Goal: Transaction & Acquisition: Purchase product/service

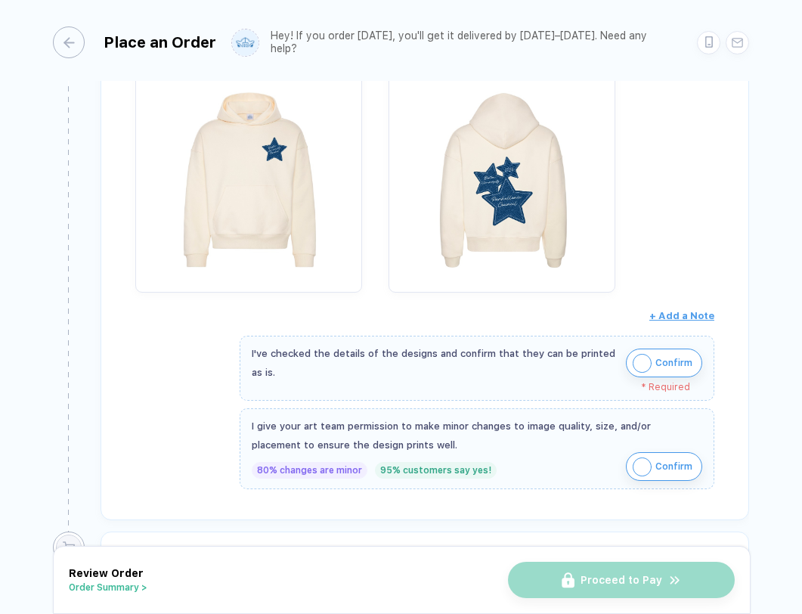
scroll to position [367, 0]
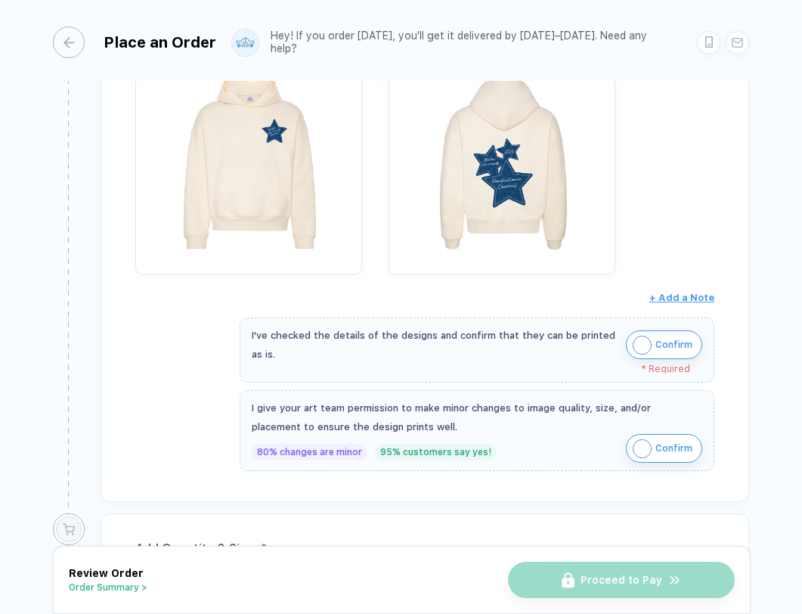
click at [667, 341] on span "Confirm" at bounding box center [673, 345] width 37 height 24
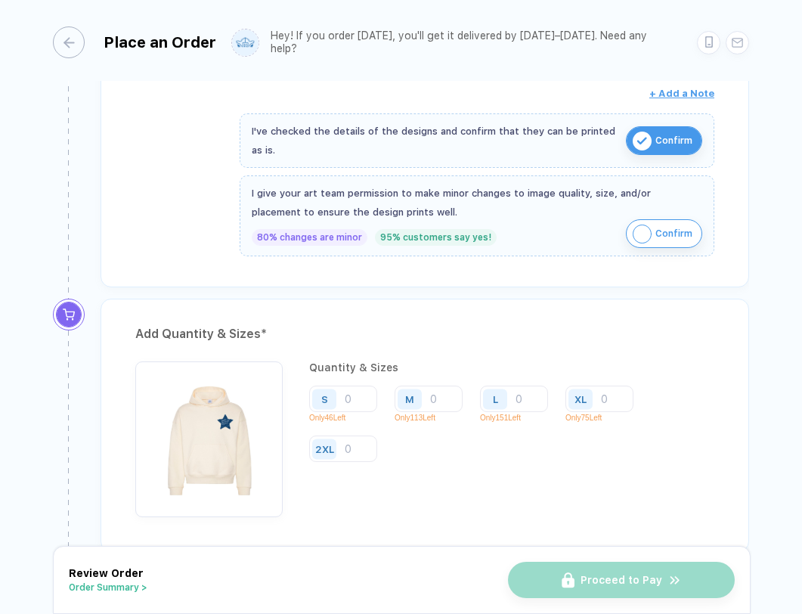
scroll to position [572, 0]
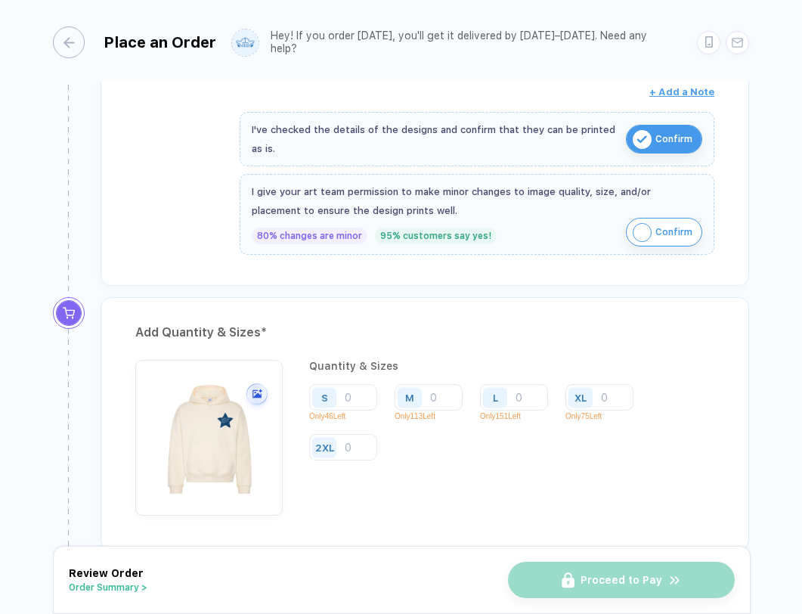
click at [681, 240] on span "Confirm" at bounding box center [673, 232] width 37 height 24
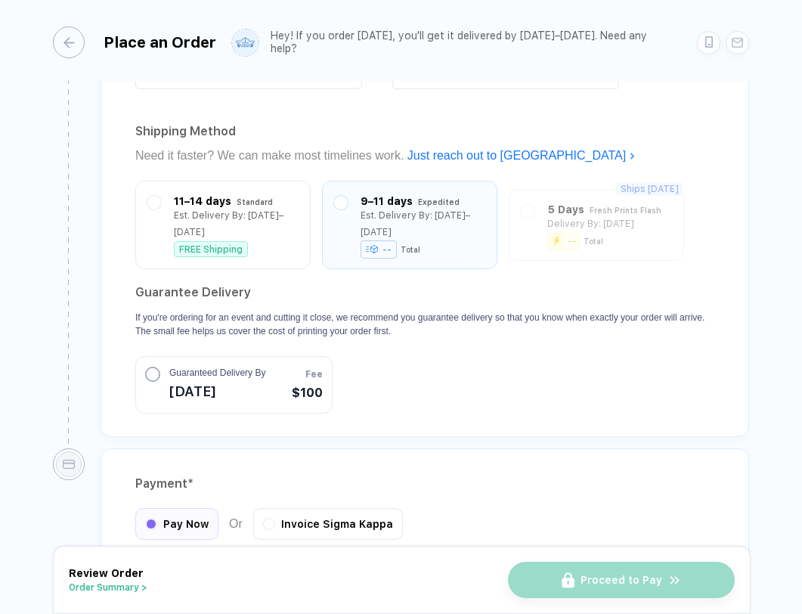
scroll to position [1292, 0]
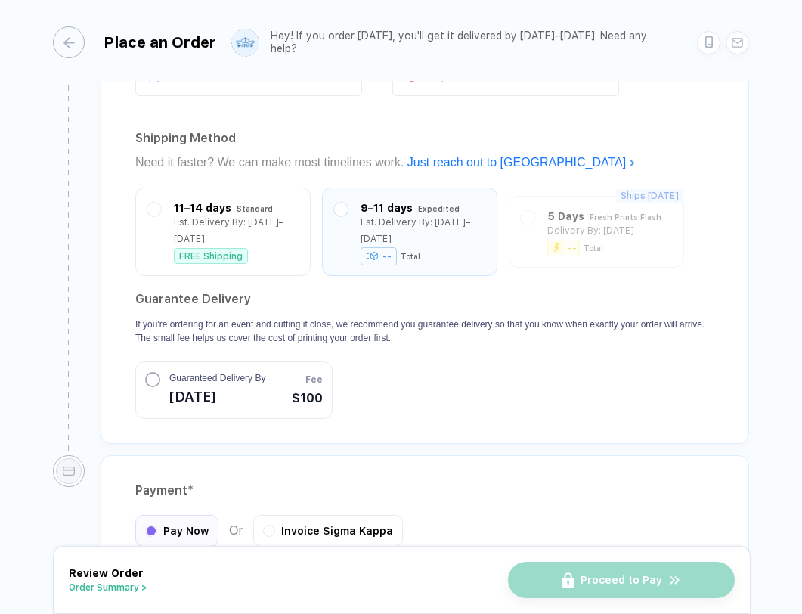
click at [321, 389] on span "$100" at bounding box center [307, 398] width 31 height 18
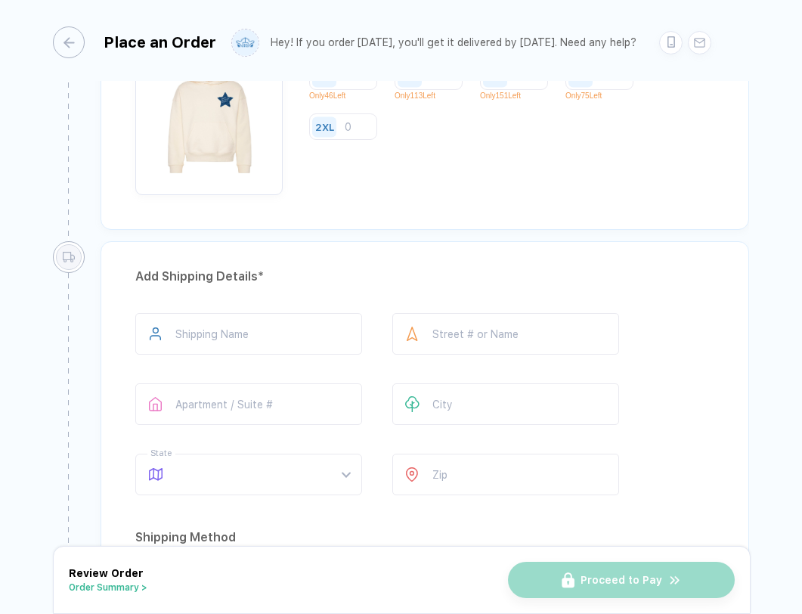
scroll to position [891, 0]
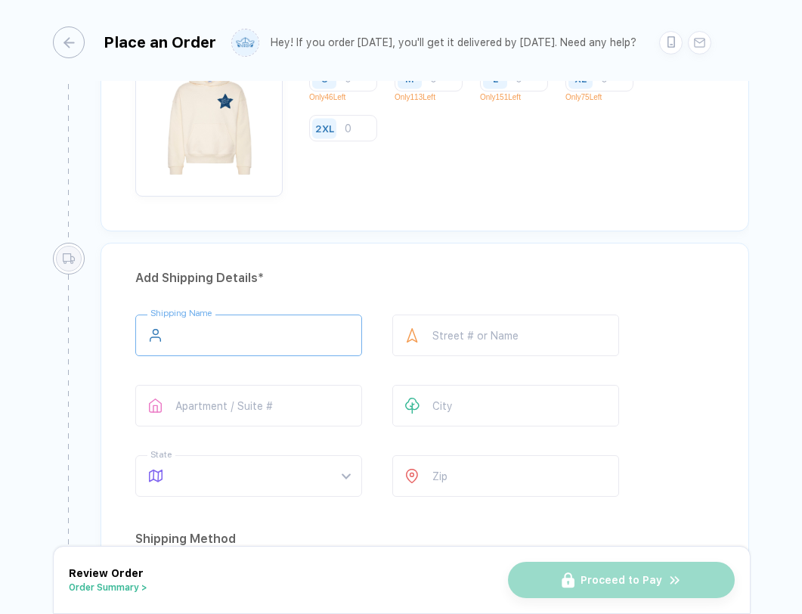
click at [299, 314] on input "text" at bounding box center [248, 335] width 227 height 42
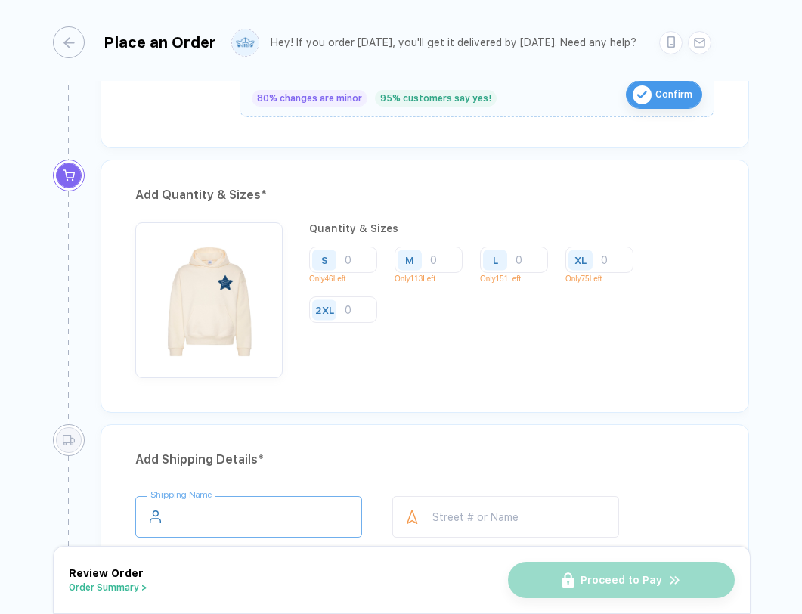
scroll to position [711, 0]
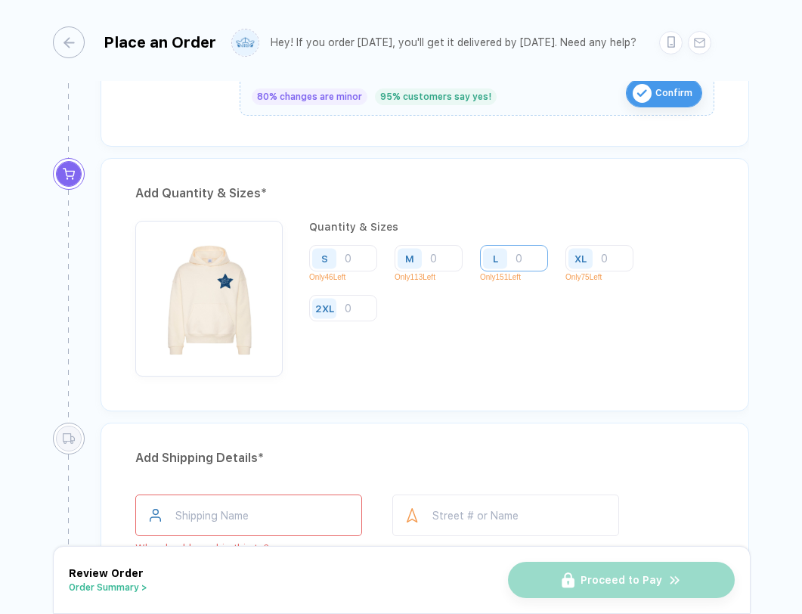
click at [529, 259] on input "number" at bounding box center [514, 258] width 68 height 26
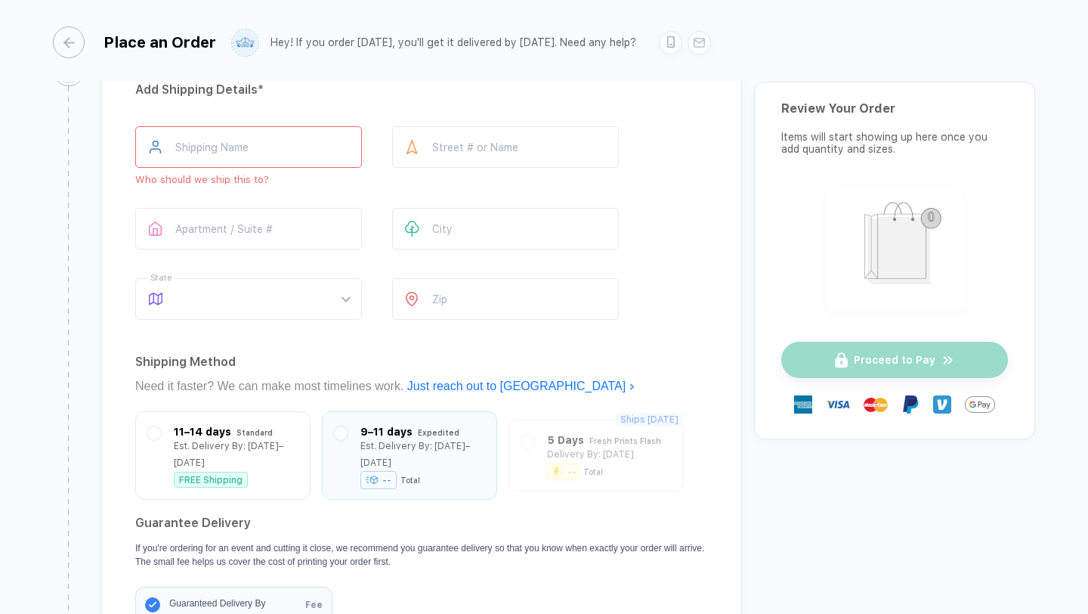
scroll to position [1070, 0]
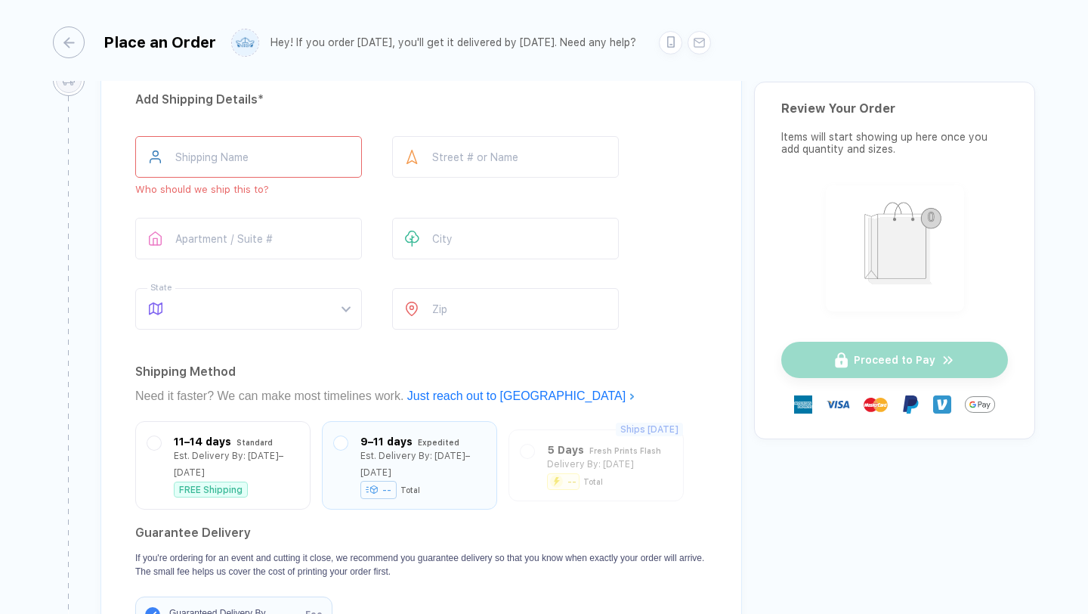
click at [655, 460] on div "Ships [DATE] 5 Days Fresh Prints Flash Delivery By: [DATE] -- Total" at bounding box center [596, 465] width 175 height 72
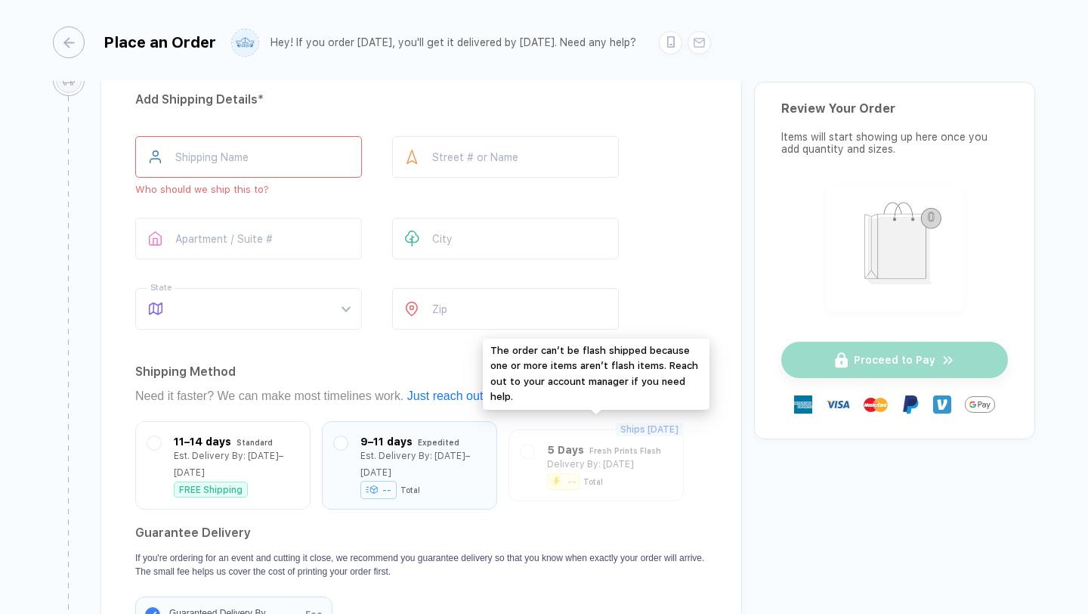
click at [639, 526] on header "Guarantee Delivery If you're ordering for an event and cutting it close, we rec…" at bounding box center [421, 549] width 572 height 57
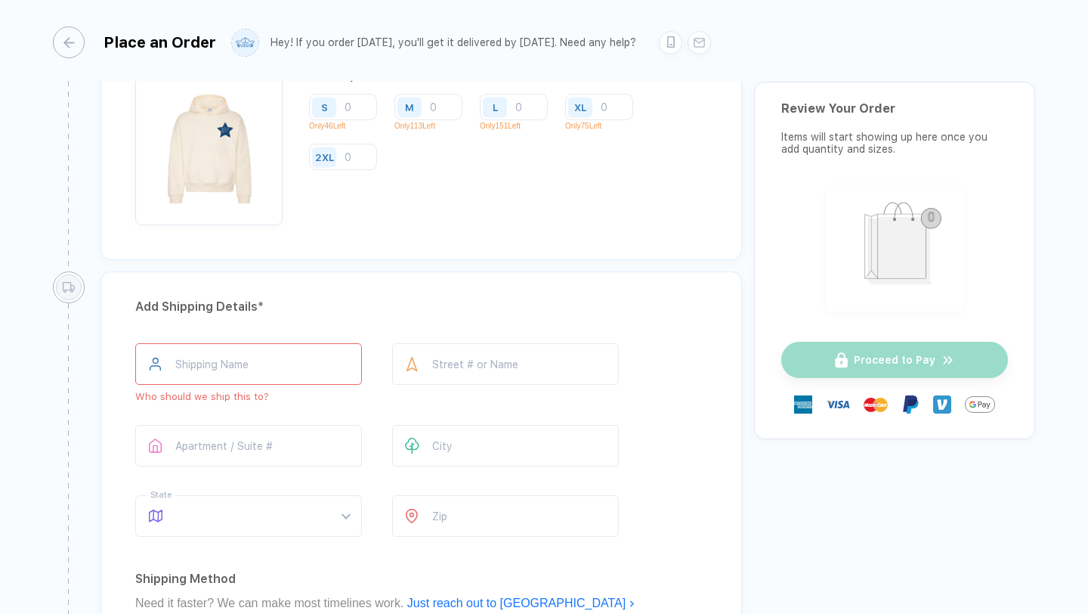
scroll to position [859, 0]
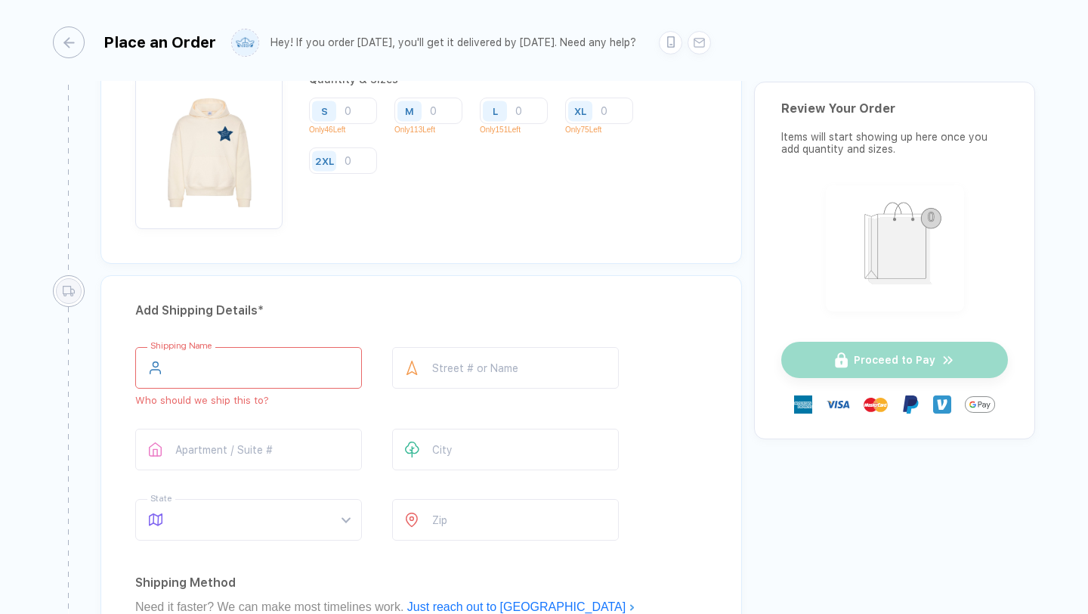
click at [307, 376] on input "text" at bounding box center [248, 368] width 227 height 42
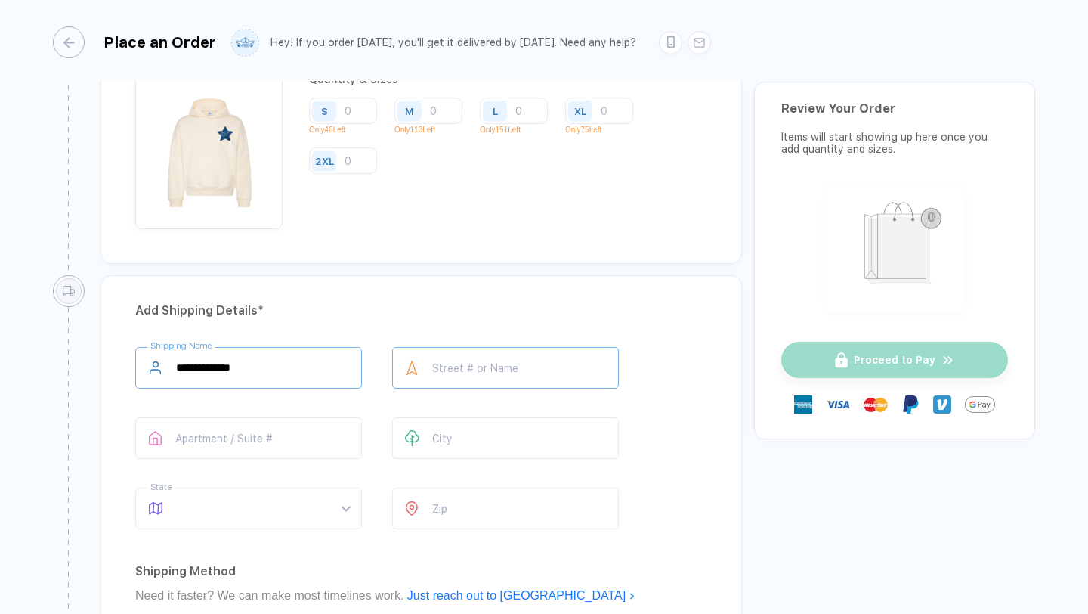
type input "**********"
click at [465, 367] on input "text" at bounding box center [505, 368] width 227 height 42
type input "**********"
type input "******"
type input "**"
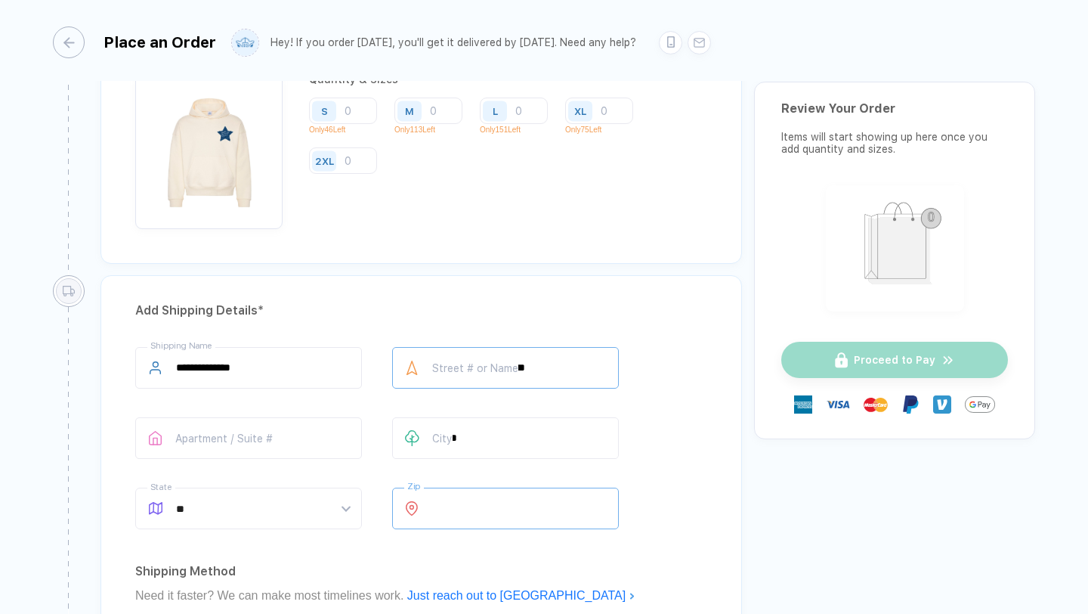
type input "*****"
click at [300, 483] on div "**********" at bounding box center [421, 441] width 572 height 188
click at [299, 434] on input "text" at bounding box center [248, 438] width 227 height 42
type input "********"
click at [520, 368] on input "**********" at bounding box center [505, 368] width 227 height 42
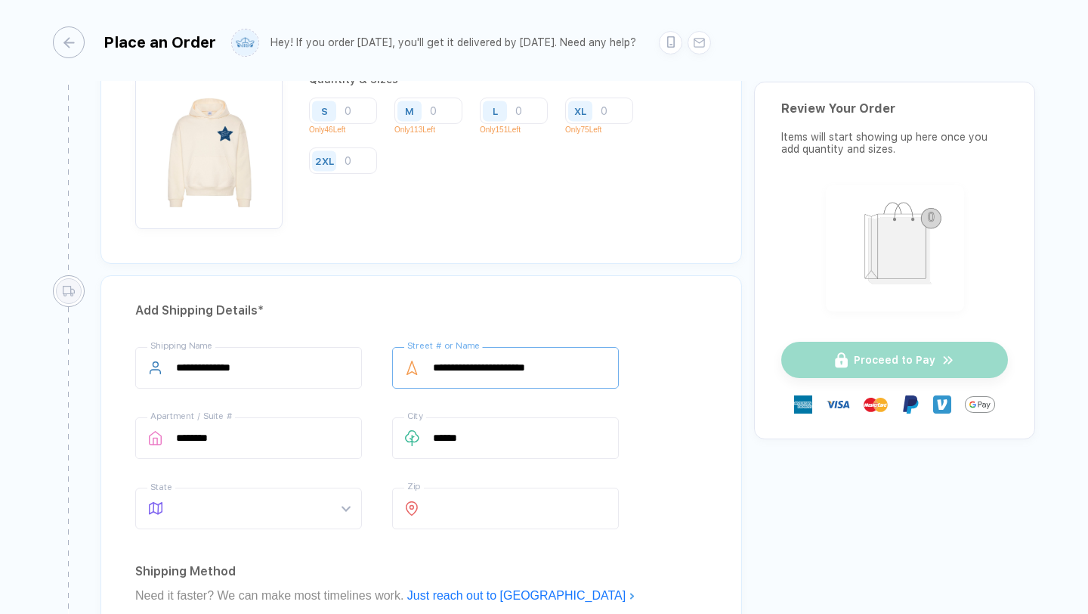
drag, startPoint x: 515, startPoint y: 368, endPoint x: 565, endPoint y: 368, distance: 49.9
click at [565, 368] on input "**********" at bounding box center [505, 368] width 227 height 42
type input "**********"
click at [661, 305] on div "Add Shipping Details *" at bounding box center [421, 311] width 572 height 24
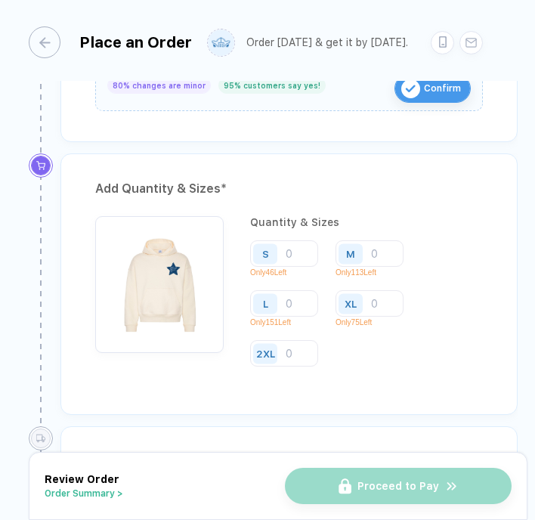
scroll to position [669, 0]
click at [296, 253] on input "number" at bounding box center [284, 253] width 68 height 26
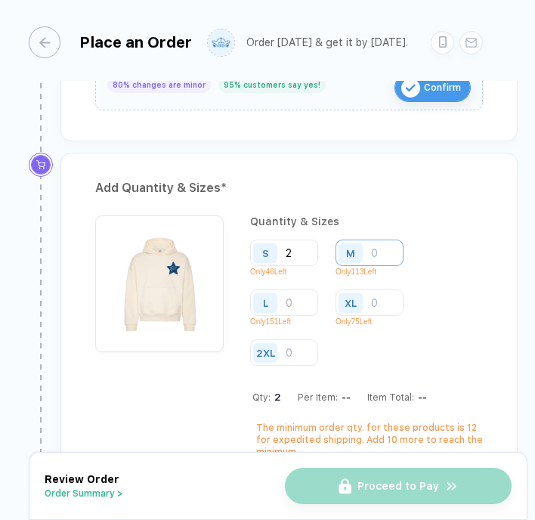
type input "2"
click at [381, 244] on input "number" at bounding box center [370, 253] width 68 height 26
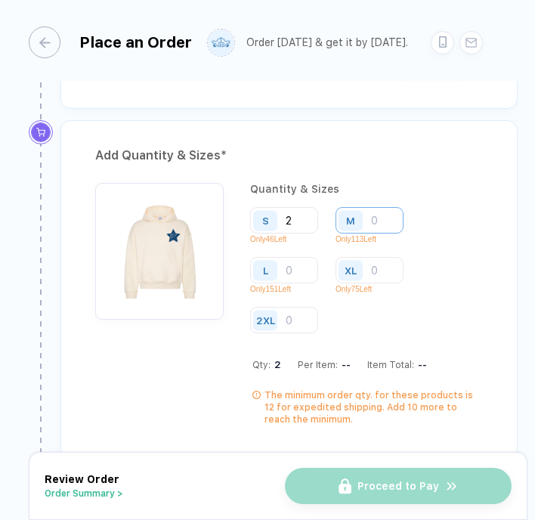
scroll to position [715, 0]
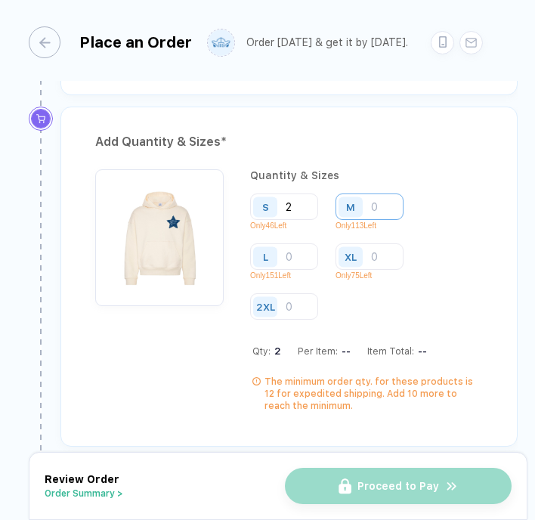
click at [378, 212] on input "number" at bounding box center [370, 206] width 68 height 26
type input "2"
click at [300, 246] on input "number" at bounding box center [284, 256] width 68 height 26
type input "2"
click at [378, 247] on input "number" at bounding box center [370, 256] width 68 height 26
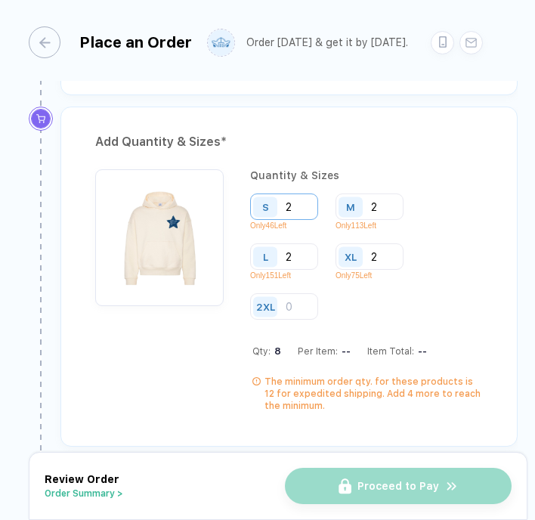
type input "2"
click at [311, 205] on input "2" at bounding box center [284, 206] width 68 height 26
type input "3"
click at [379, 206] on input "2" at bounding box center [370, 206] width 68 height 26
type input "3"
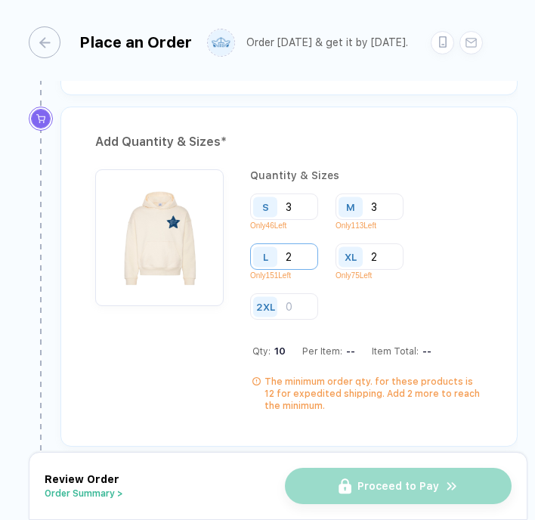
click at [305, 256] on input "2" at bounding box center [284, 256] width 68 height 26
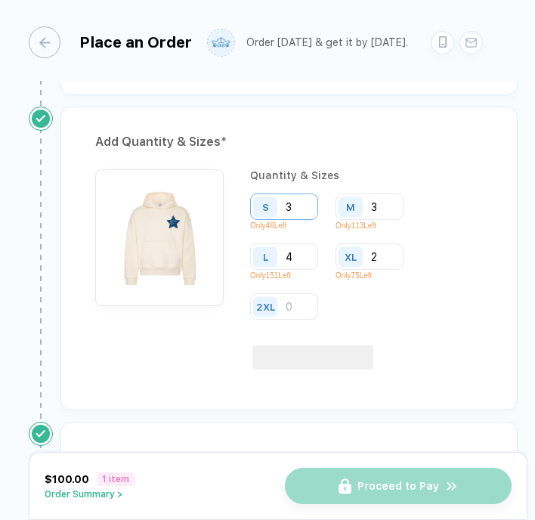
type input "4"
click at [305, 197] on input "3" at bounding box center [284, 206] width 68 height 26
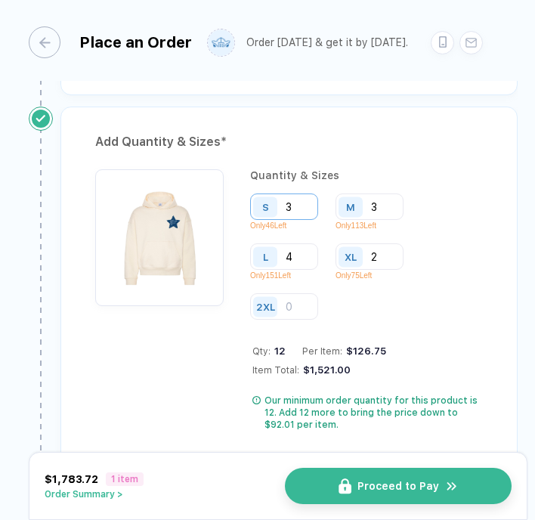
click at [301, 215] on input "3" at bounding box center [284, 206] width 68 height 26
type input "3"
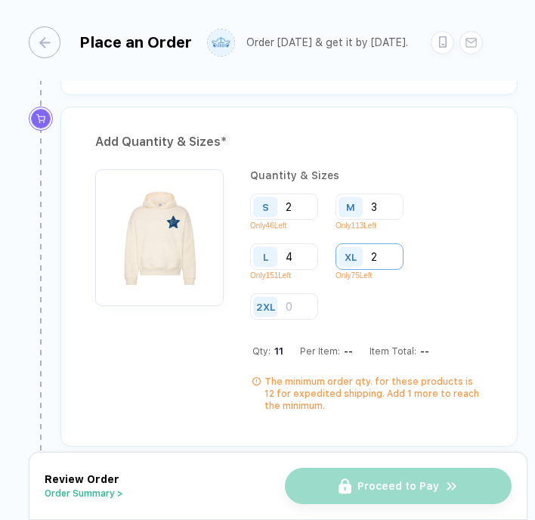
type input "2"
click at [387, 258] on input "2" at bounding box center [370, 256] width 68 height 26
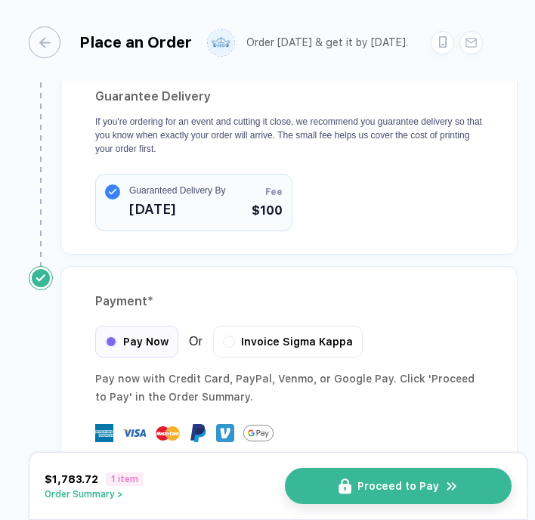
scroll to position [1688, 0]
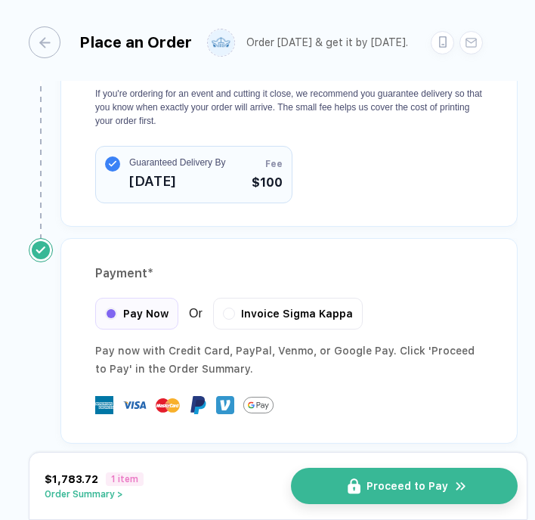
type input "3"
click at [379, 480] on span "Proceed to Pay" at bounding box center [408, 486] width 82 height 12
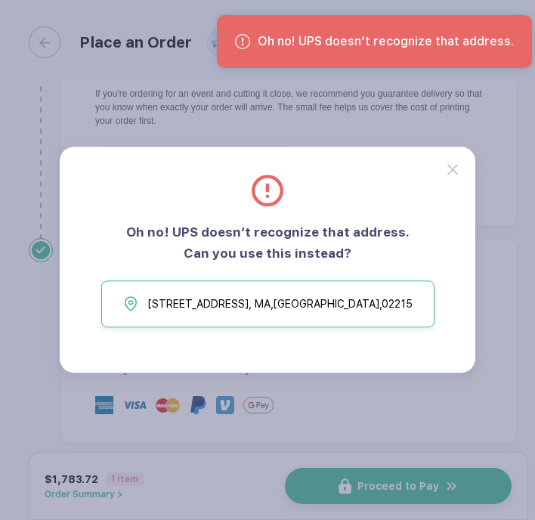
click at [352, 312] on button "[STREET_ADDRESS]" at bounding box center [267, 304] width 333 height 47
type input "**********"
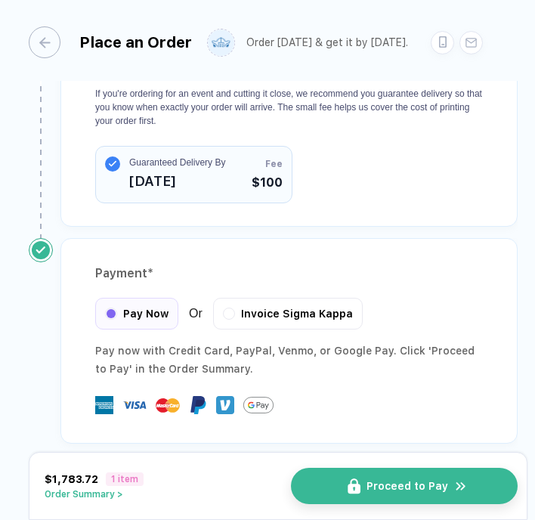
click at [387, 477] on button "Proceed to Pay" at bounding box center [404, 486] width 227 height 36
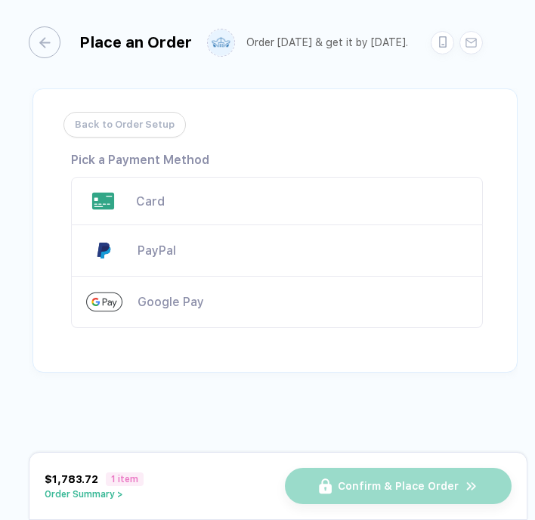
click at [182, 120] on button "Back to Order Setup" at bounding box center [124, 125] width 122 height 26
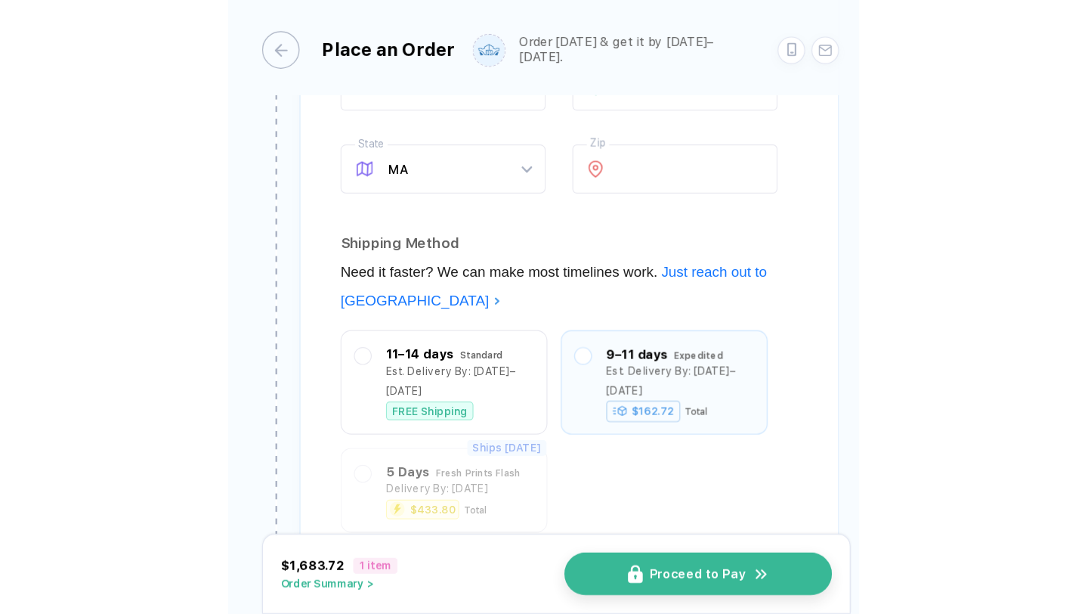
scroll to position [1664, 0]
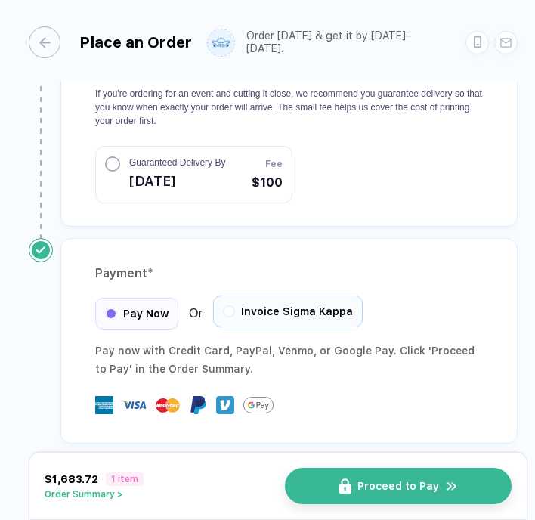
click at [255, 305] on span "Invoice Sigma Kappa" at bounding box center [297, 311] width 112 height 12
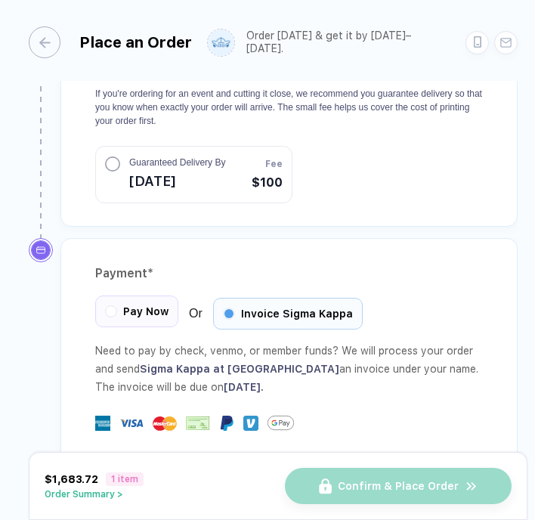
click at [160, 307] on div "Pay Now" at bounding box center [136, 312] width 83 height 32
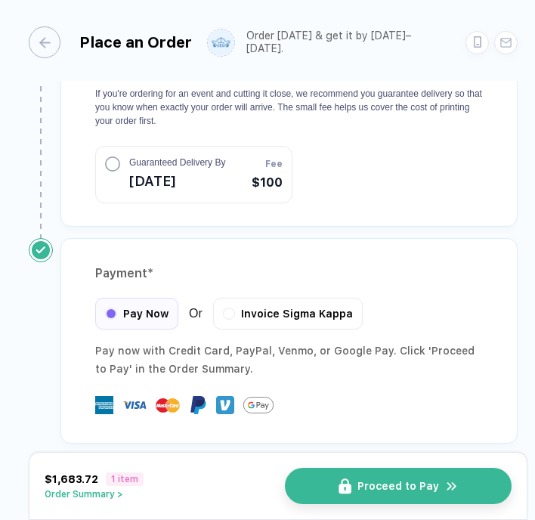
click at [144, 41] on div "Place an Order" at bounding box center [135, 42] width 113 height 18
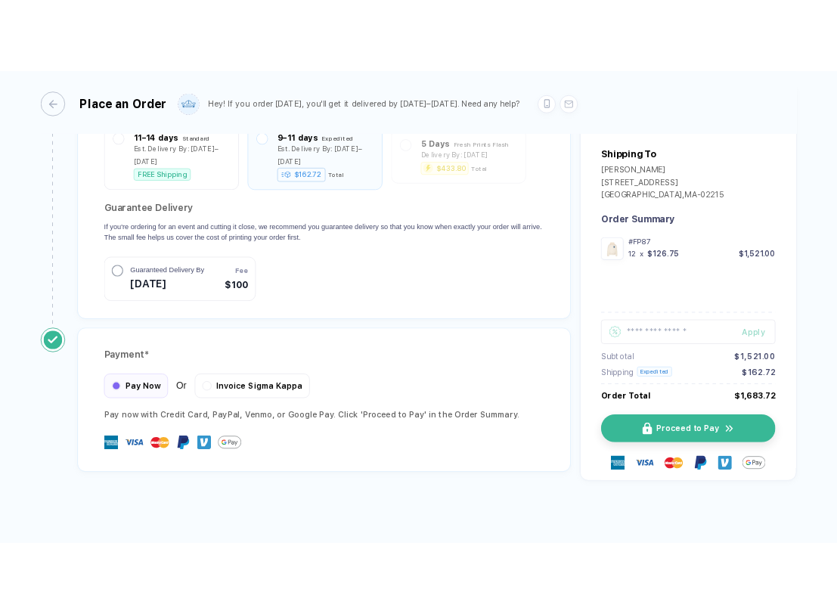
scroll to position [1272, 0]
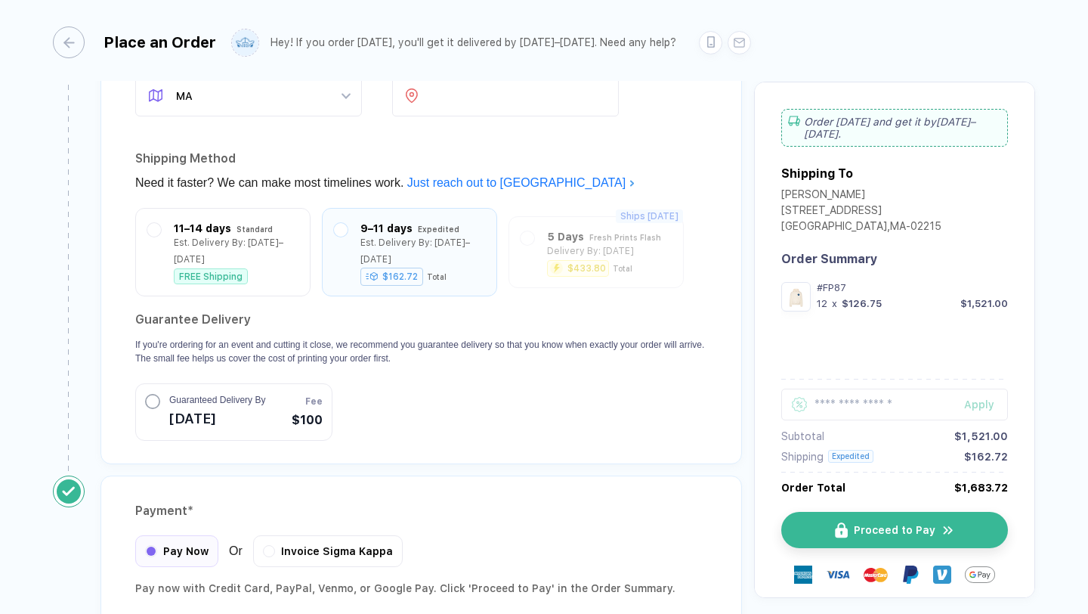
click at [784, 411] on div at bounding box center [800, 405] width 36 height 32
click at [801, 410] on input "text" at bounding box center [895, 405] width 227 height 32
click at [801, 402] on div "Apply" at bounding box center [986, 404] width 44 height 12
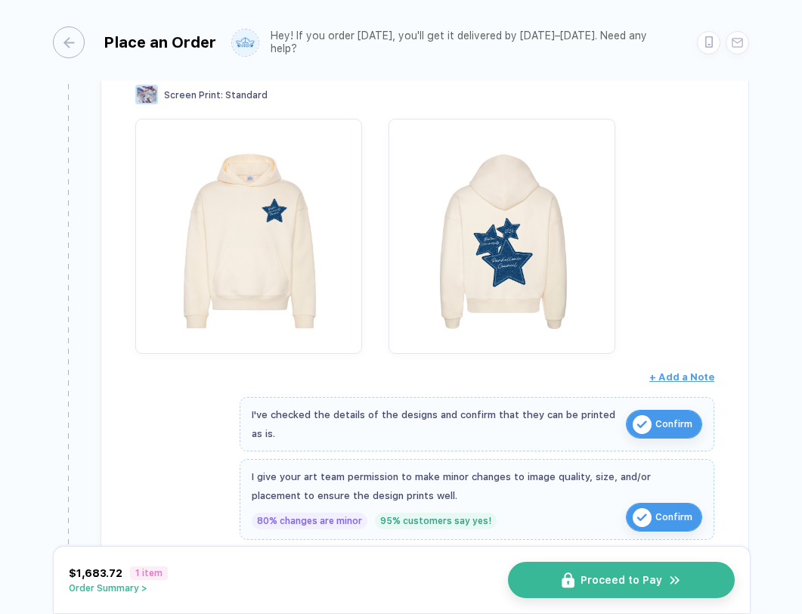
scroll to position [0, 0]
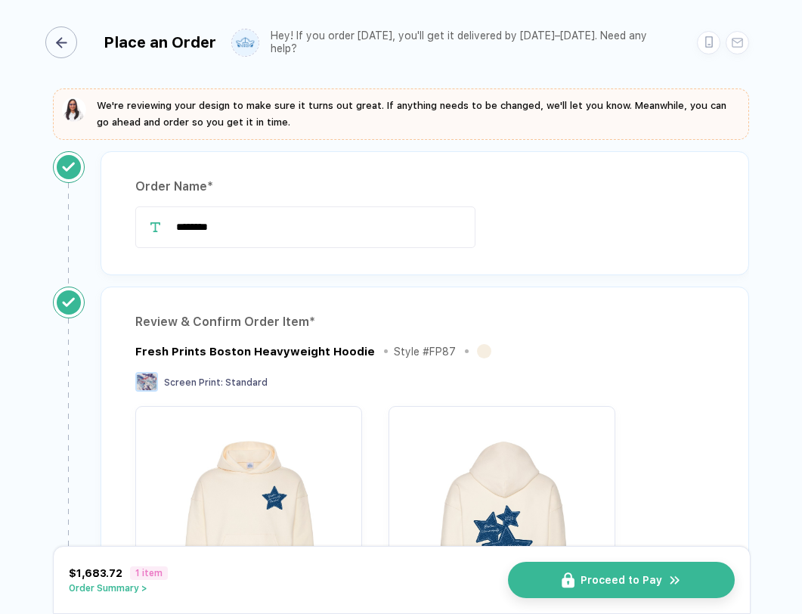
click at [72, 56] on button "button" at bounding box center [64, 42] width 32 height 32
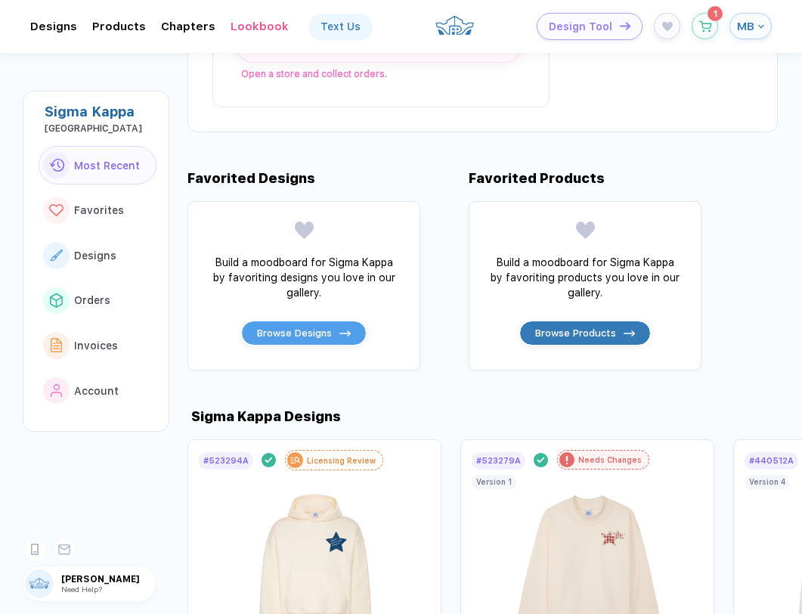
scroll to position [1483, 0]
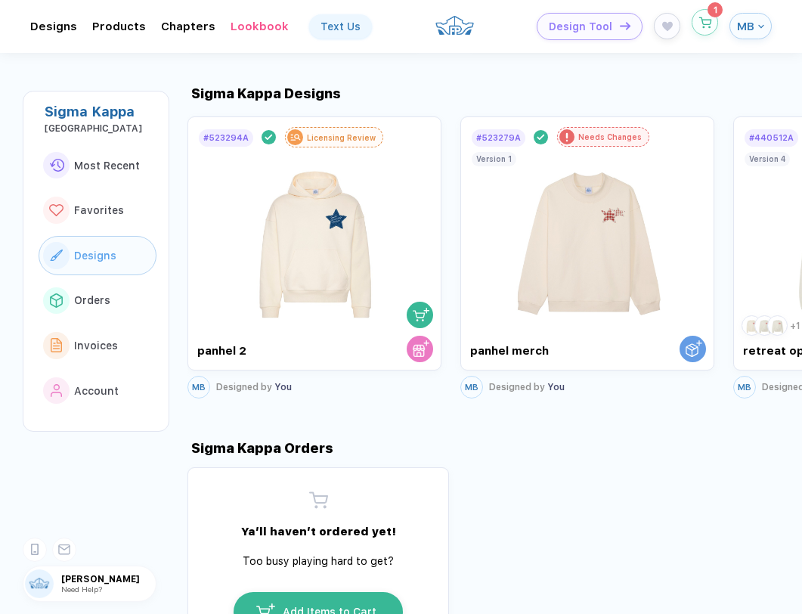
click at [707, 28] on icon "button" at bounding box center [704, 22] width 13 height 11
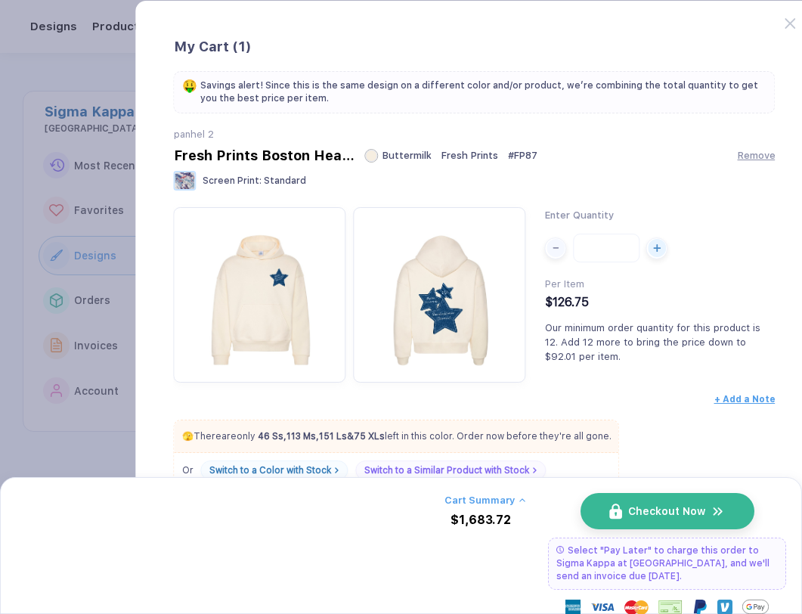
scroll to position [70, 0]
